Goal: Information Seeking & Learning: Understand process/instructions

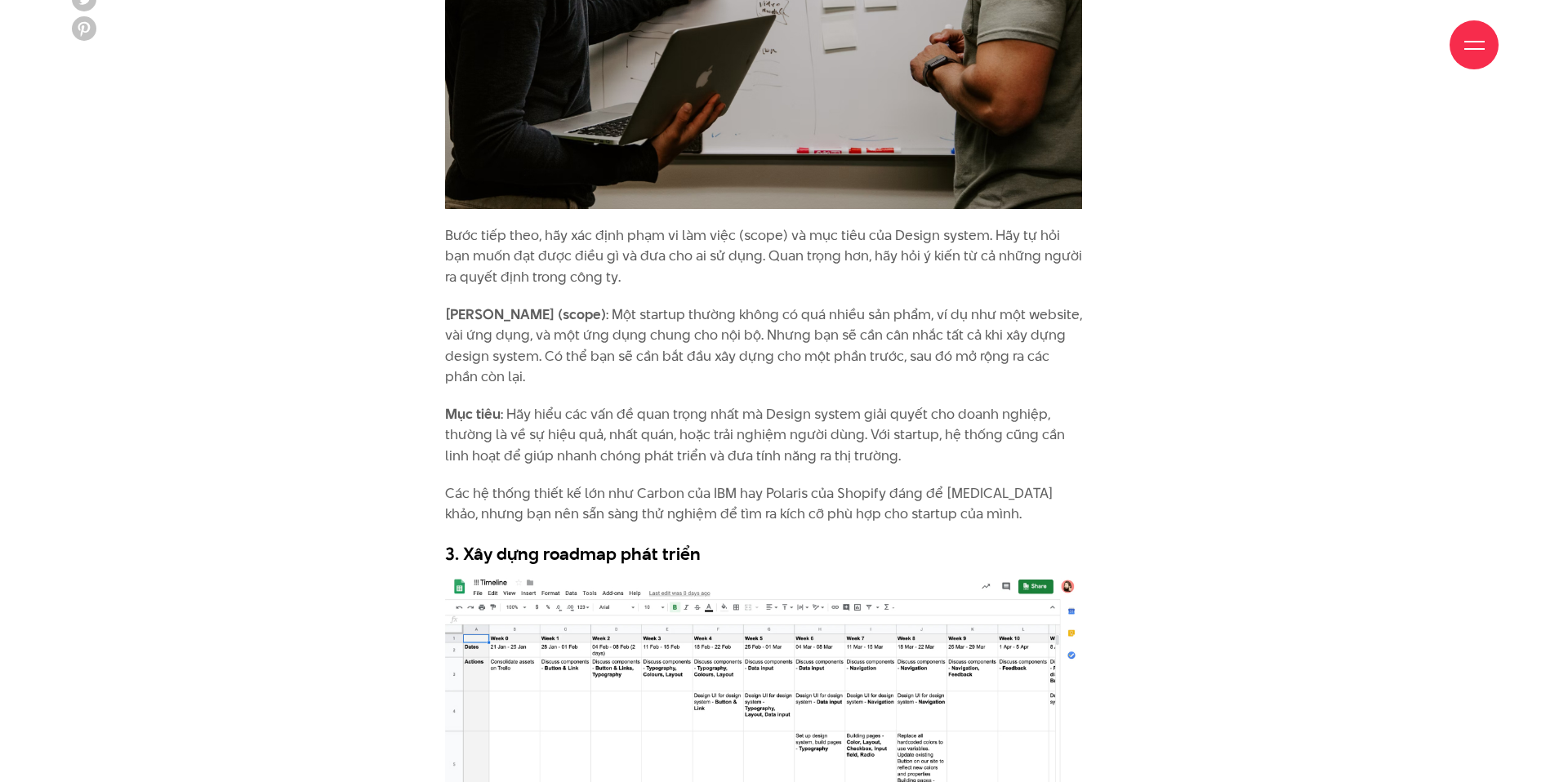
scroll to position [3523, 0]
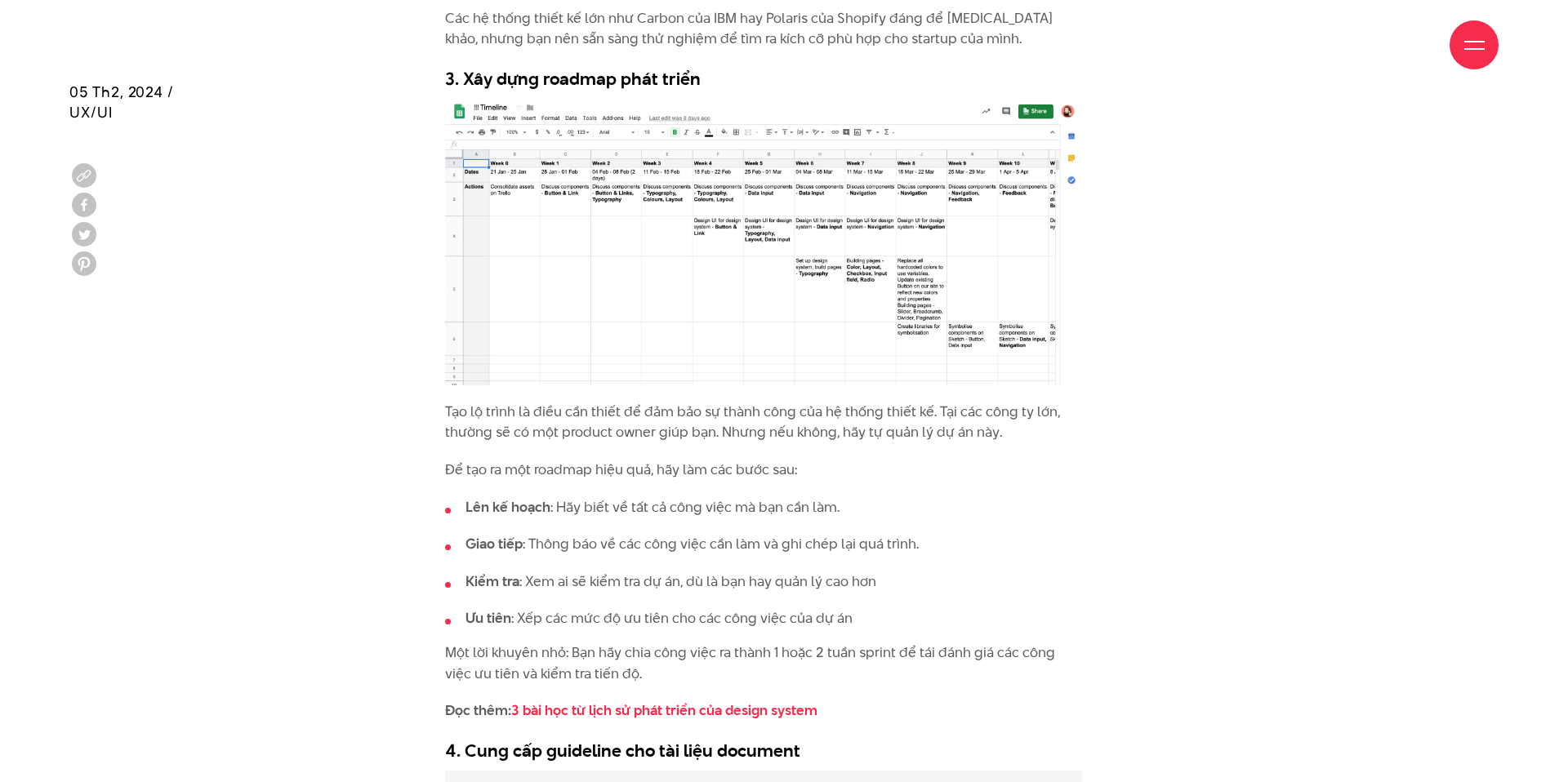
click at [738, 431] on p "Tạo lộ trình là điều cần thiết để đảm bảo sự thành công của hệ thống thiết kế. …" at bounding box center [764, 422] width 637 height 42
click at [740, 414] on p "Tạo lộ trình là điều cần thiết để đảm bảo sự thành công của hệ thống thiết kế. …" at bounding box center [764, 422] width 637 height 42
click at [740, 435] on p "Tạo lộ trình là điều cần thiết để đảm bảo sự thành công của hệ thống thiết kế. …" at bounding box center [764, 422] width 637 height 42
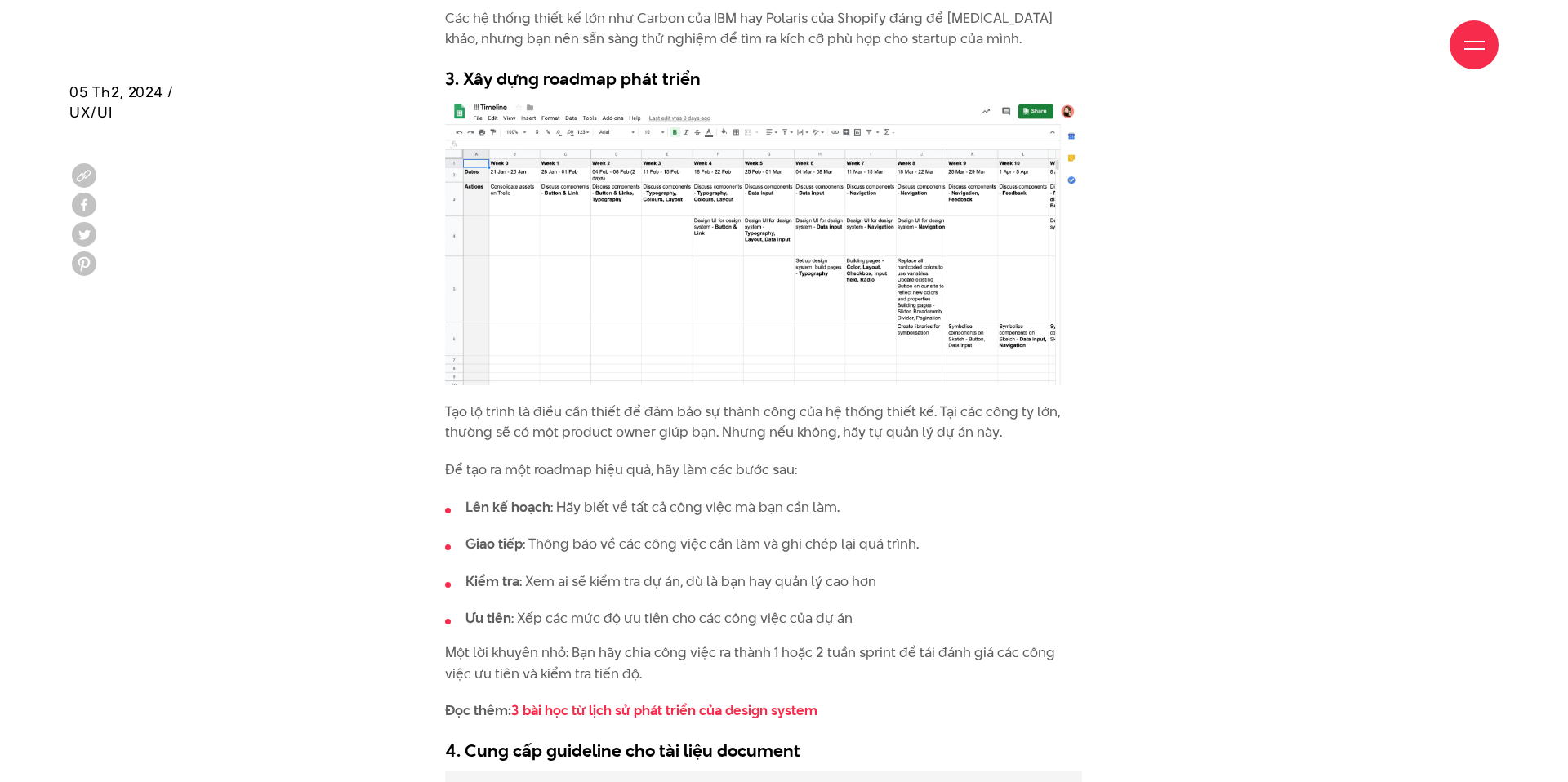
click at [740, 435] on p "Tạo lộ trình là điều cần thiết để đảm bảo sự thành công của hệ thống thiết kế. …" at bounding box center [764, 422] width 637 height 42
click at [740, 409] on p "Tạo lộ trình là điều cần thiết để đảm bảo sự thành công của hệ thống thiết kế. …" at bounding box center [764, 422] width 637 height 42
click at [738, 427] on p "Tạo lộ trình là điều cần thiết để đảm bảo sự thành công của hệ thống thiết kế. …" at bounding box center [764, 422] width 637 height 42
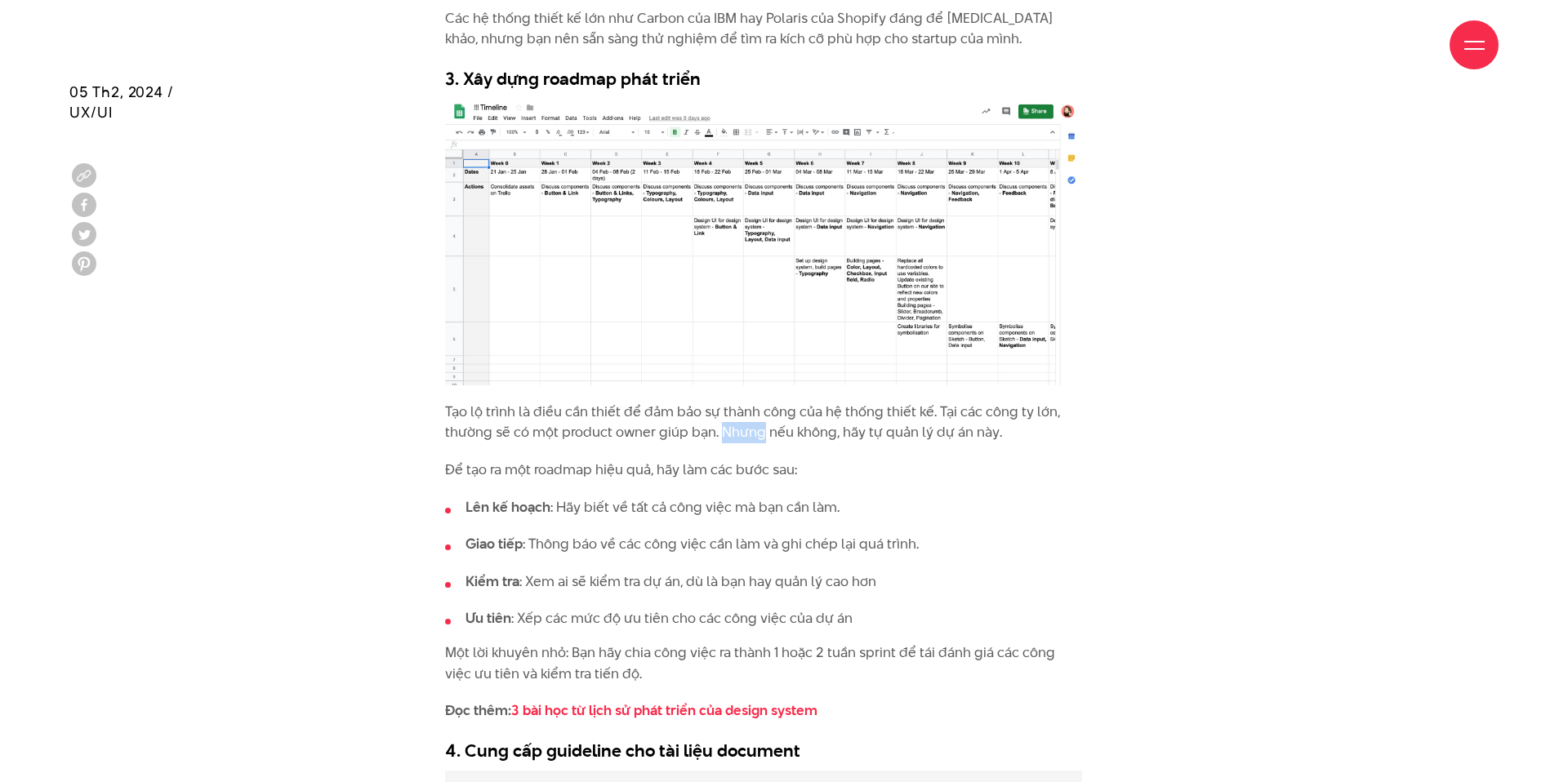
click at [738, 413] on p "Tạo lộ trình là điều cần thiết để đảm bảo sự thành công của hệ thống thiết kế. …" at bounding box center [764, 422] width 637 height 42
click at [745, 435] on p "Tạo lộ trình là điều cần thiết để đảm bảo sự thành công của hệ thống thiết kế. …" at bounding box center [764, 422] width 637 height 42
click at [733, 411] on p "Tạo lộ trình là điều cần thiết để đảm bảo sự thành công của hệ thống thiết kế. …" at bounding box center [764, 422] width 637 height 42
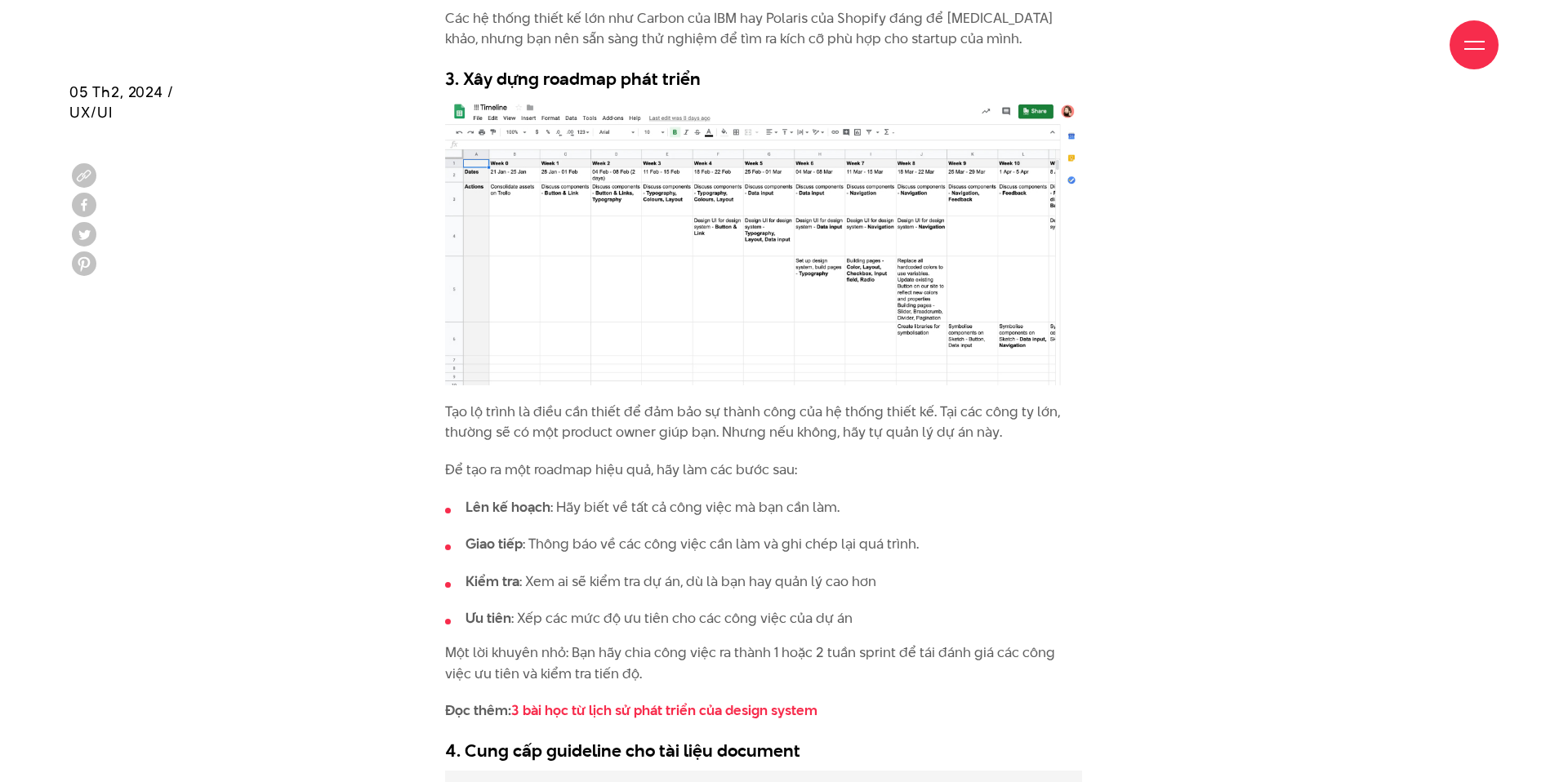
click at [733, 411] on p "Tạo lộ trình là điều cần thiết để đảm bảo sự thành công của hệ thống thiết kế. …" at bounding box center [764, 422] width 637 height 42
click at [745, 432] on p "Tạo lộ trình là điều cần thiết để đảm bảo sự thành công của hệ thống thiết kế. …" at bounding box center [764, 422] width 637 height 42
click at [634, 469] on p "Để tạo ra một roadmap hiệu quả, hãy làm các bước sau:" at bounding box center [764, 470] width 637 height 21
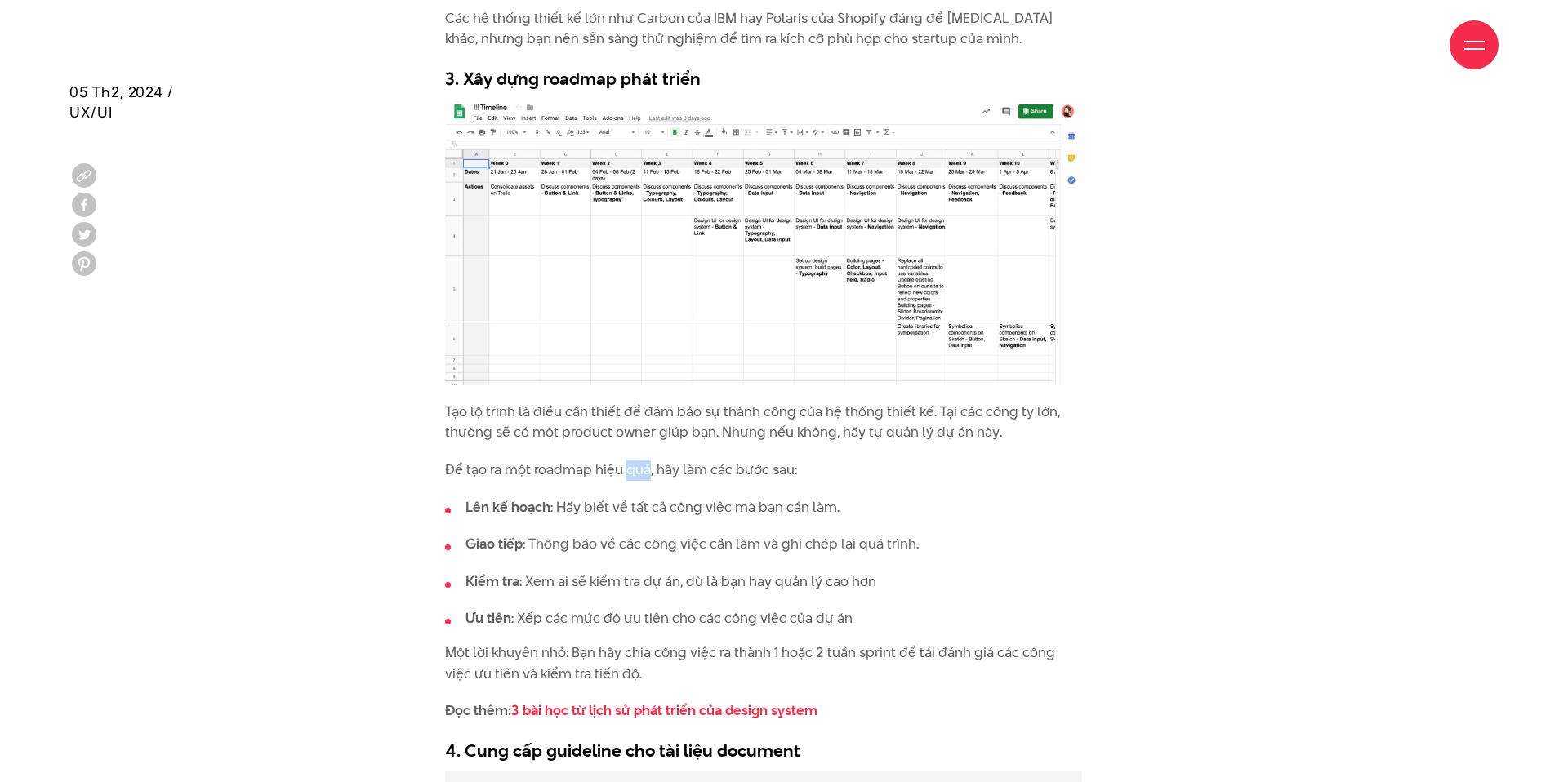
click at [636, 506] on li "[PERSON_NAME] kế hoạch : Hãy biết về tất cả công việc mà bạn cần làm." at bounding box center [764, 507] width 637 height 21
click at [646, 506] on li "[PERSON_NAME] kế hoạch : Hãy biết về tất cả công việc mà bạn cần làm." at bounding box center [764, 507] width 637 height 21
click at [652, 506] on li "[PERSON_NAME] kế hoạch : Hãy biết về tất cả công việc mà bạn cần làm." at bounding box center [764, 507] width 637 height 21
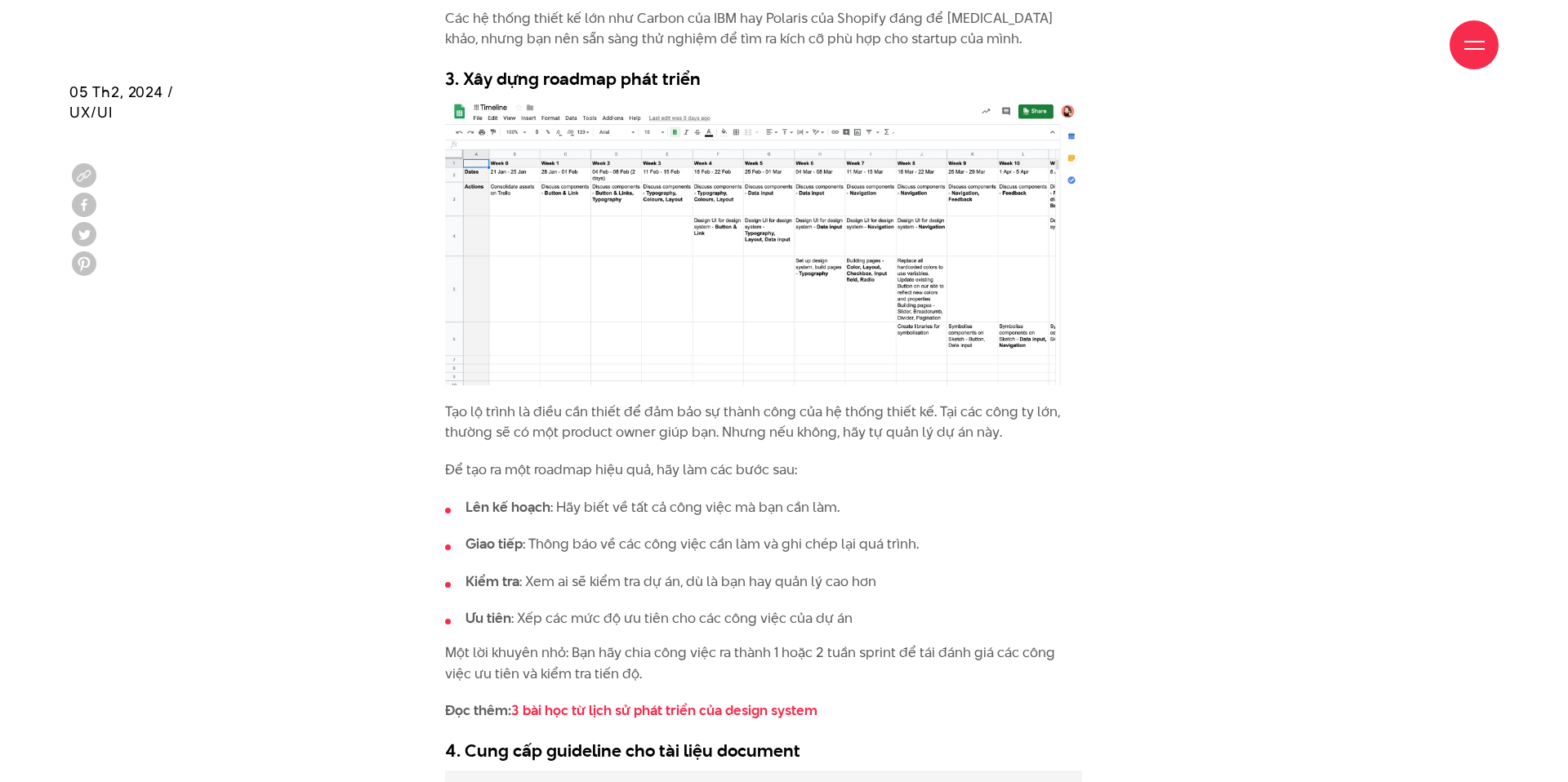
click at [652, 506] on li "[PERSON_NAME] kế hoạch : Hãy biết về tất cả công việc mà bạn cần làm." at bounding box center [764, 507] width 637 height 21
click at [636, 506] on li "[PERSON_NAME] kế hoạch : Hãy biết về tất cả công việc mà bạn cần làm." at bounding box center [764, 507] width 637 height 21
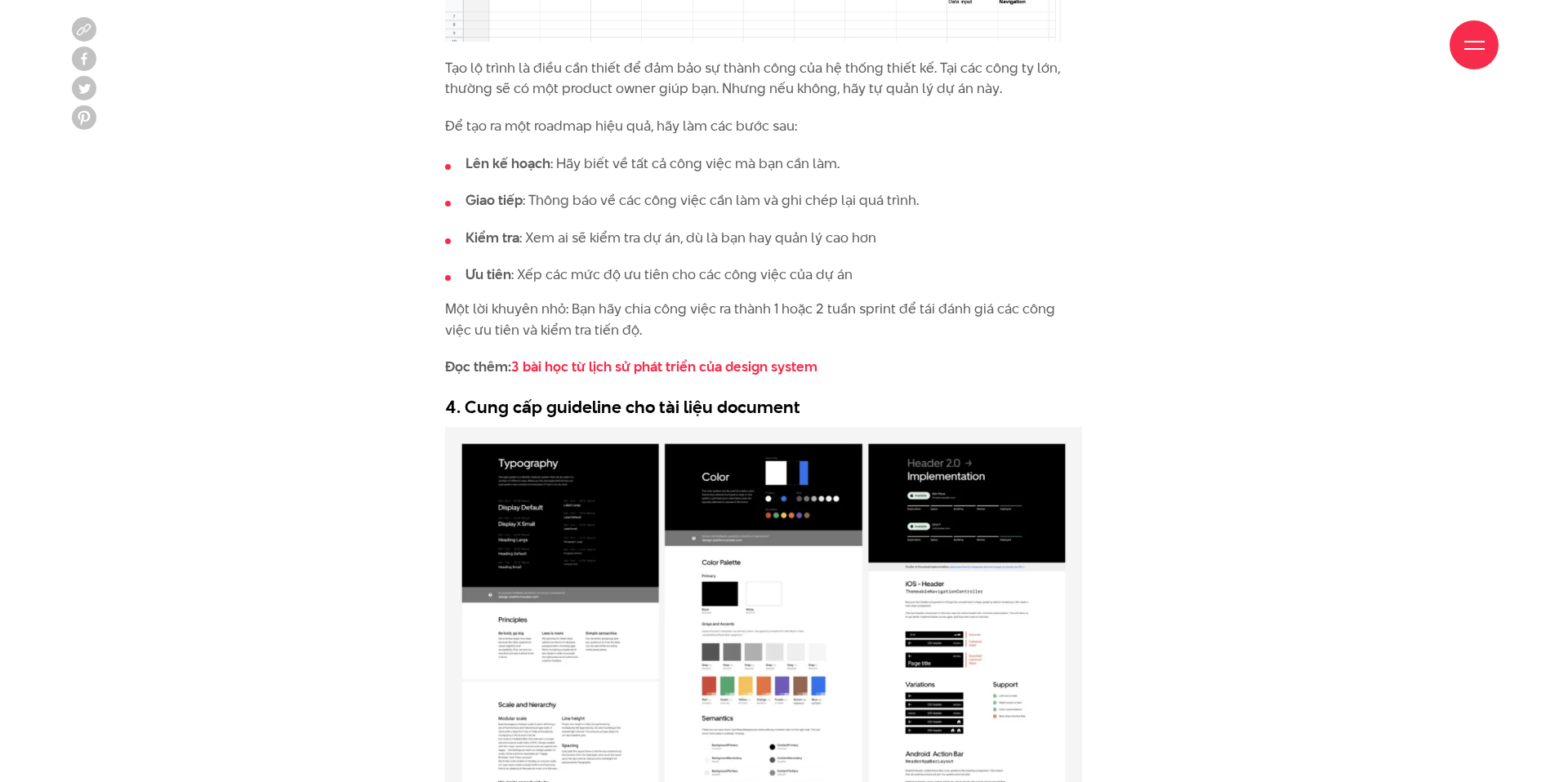
scroll to position [4160, 0]
